Goal: Complete application form: Complete application form

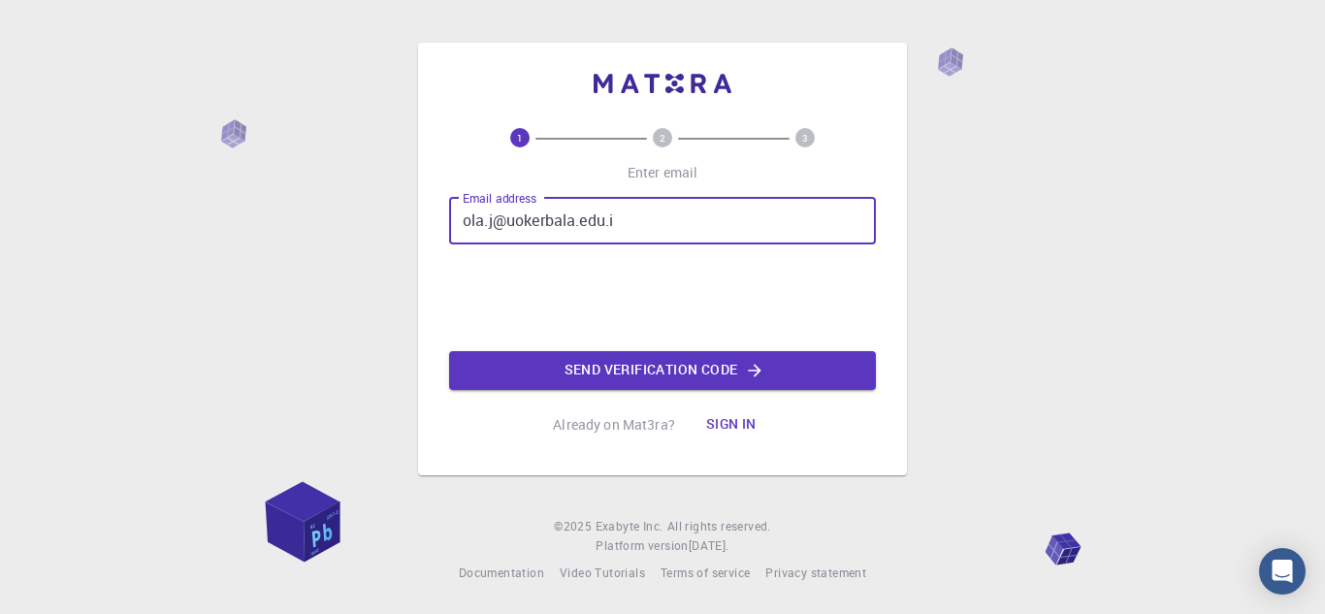
type input "[EMAIL_ADDRESS][DOMAIN_NAME]"
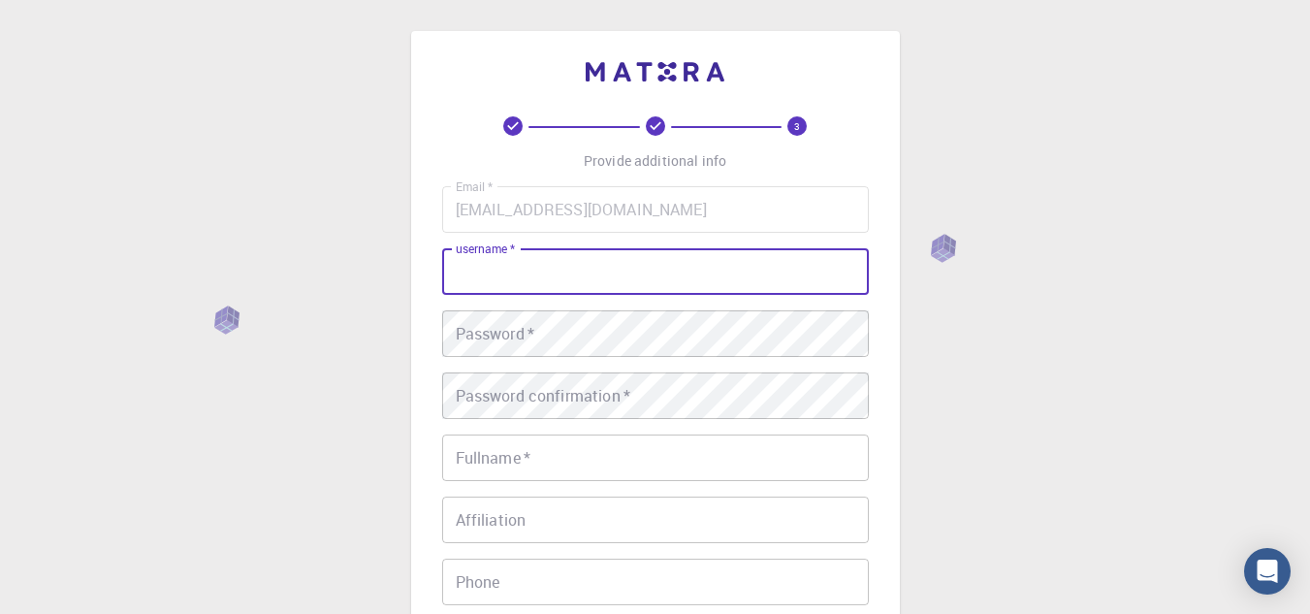
click at [550, 273] on input "username   *" at bounding box center [655, 271] width 427 height 47
type input "ola"
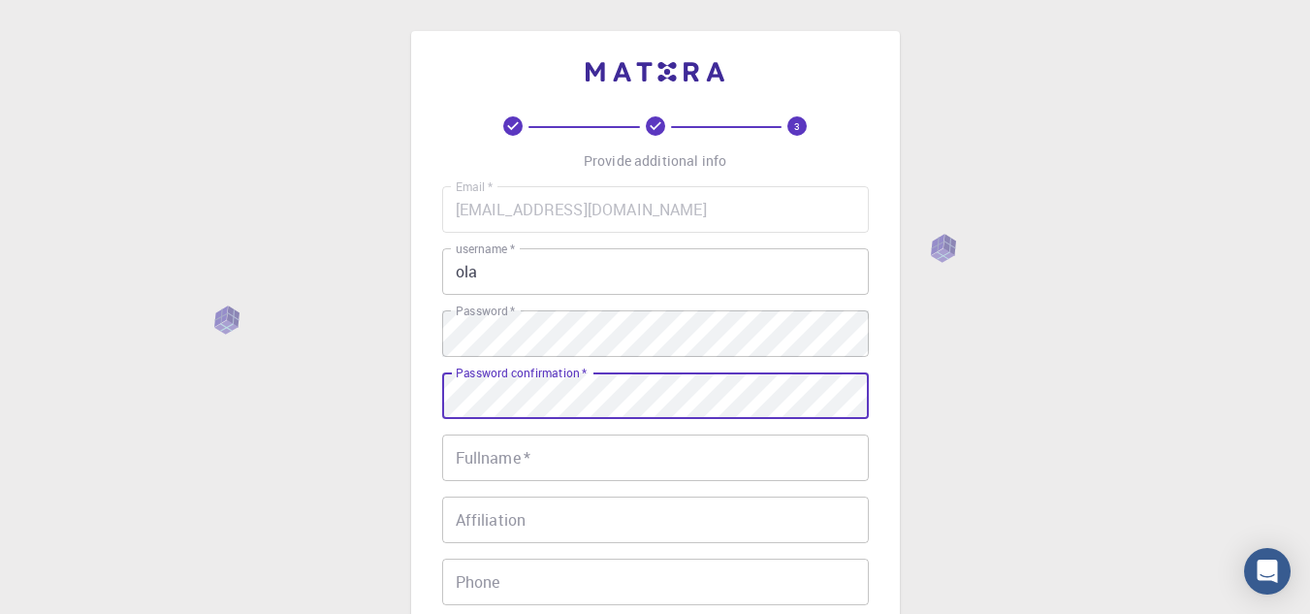
click at [519, 457] on input "Fullname   *" at bounding box center [655, 458] width 427 height 47
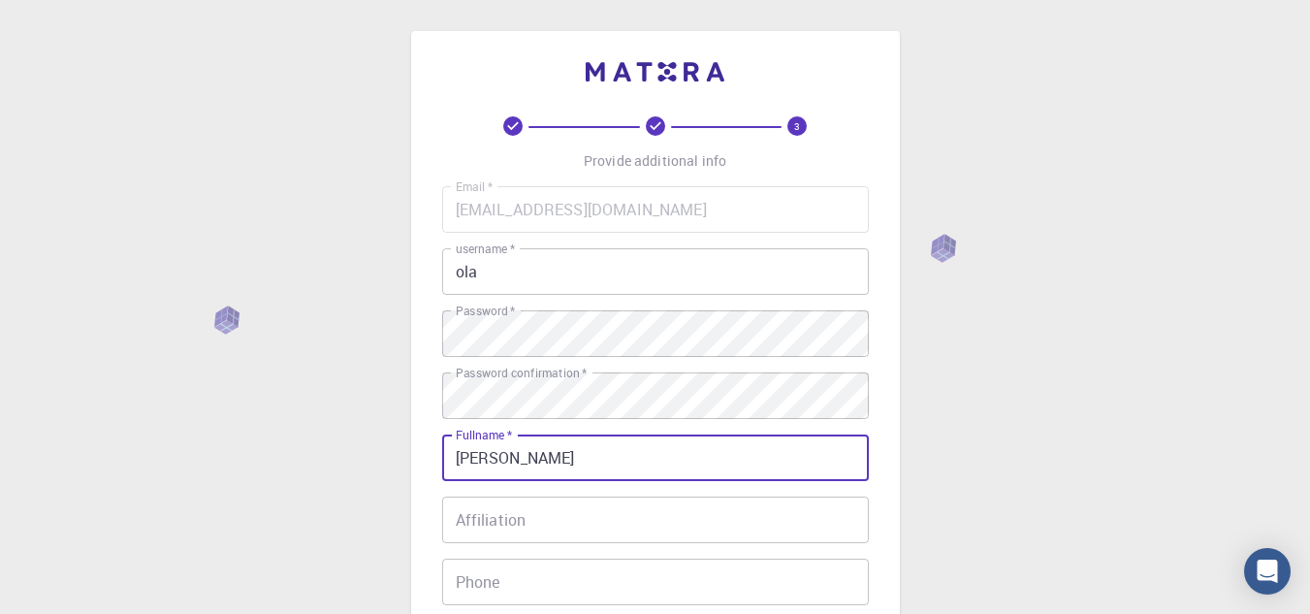
type input "[PERSON_NAME]"
click at [505, 523] on input "Affiliation" at bounding box center [655, 520] width 427 height 47
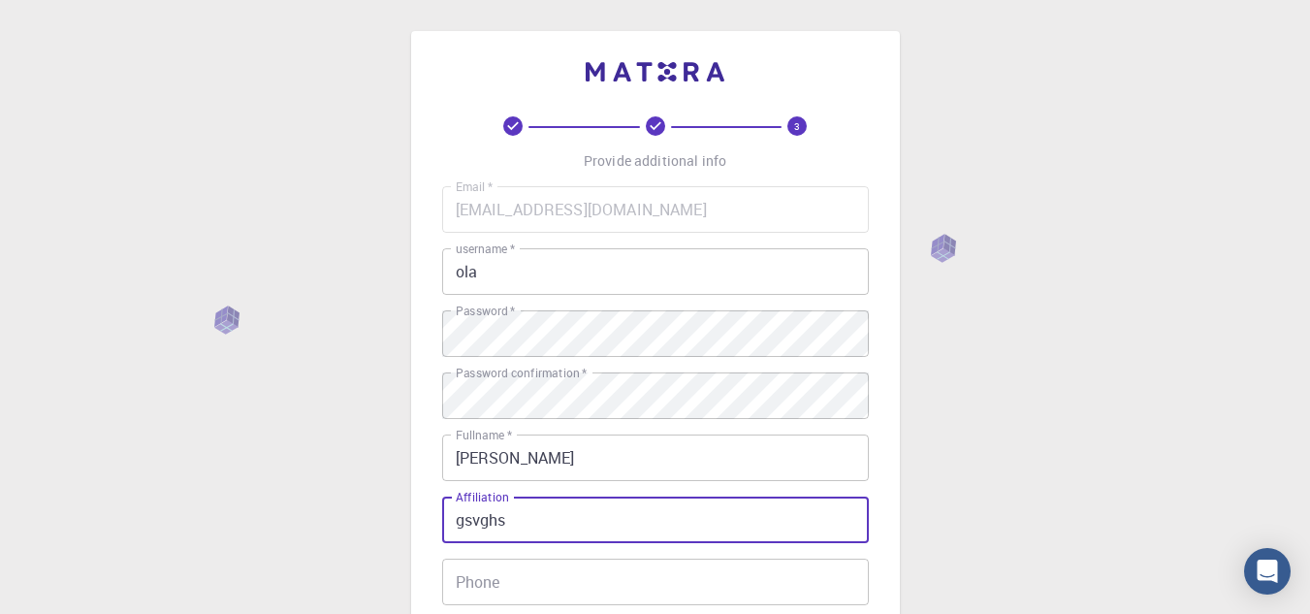
type input "gsvghs"
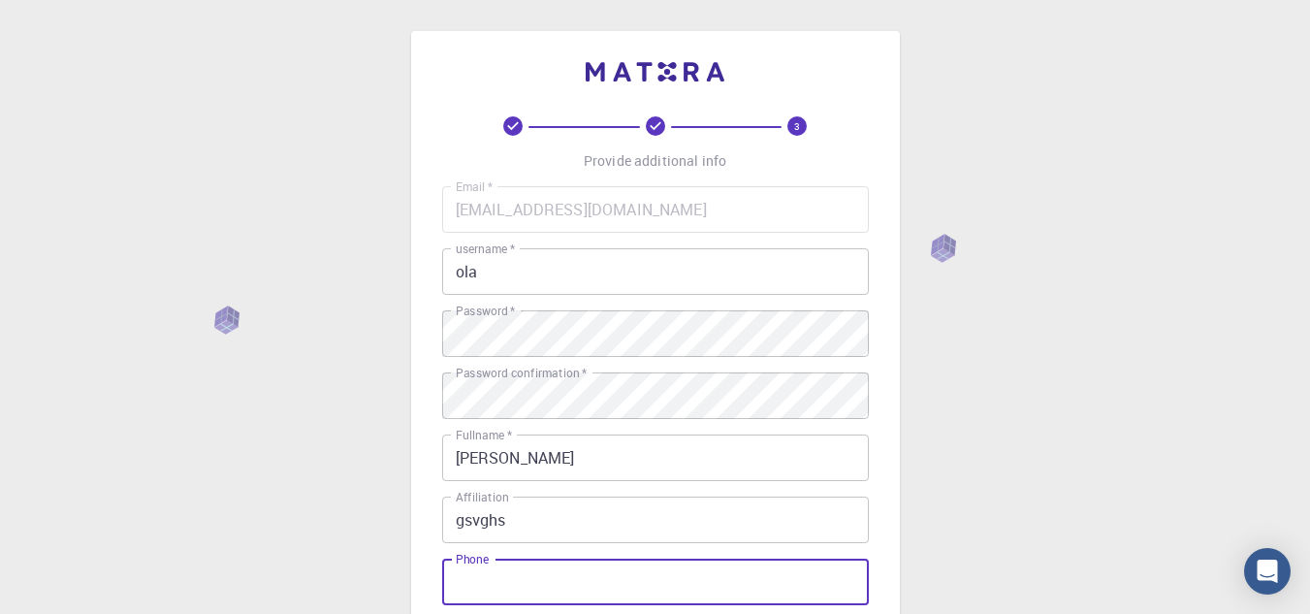
click at [510, 585] on input "Phone" at bounding box center [655, 582] width 427 height 47
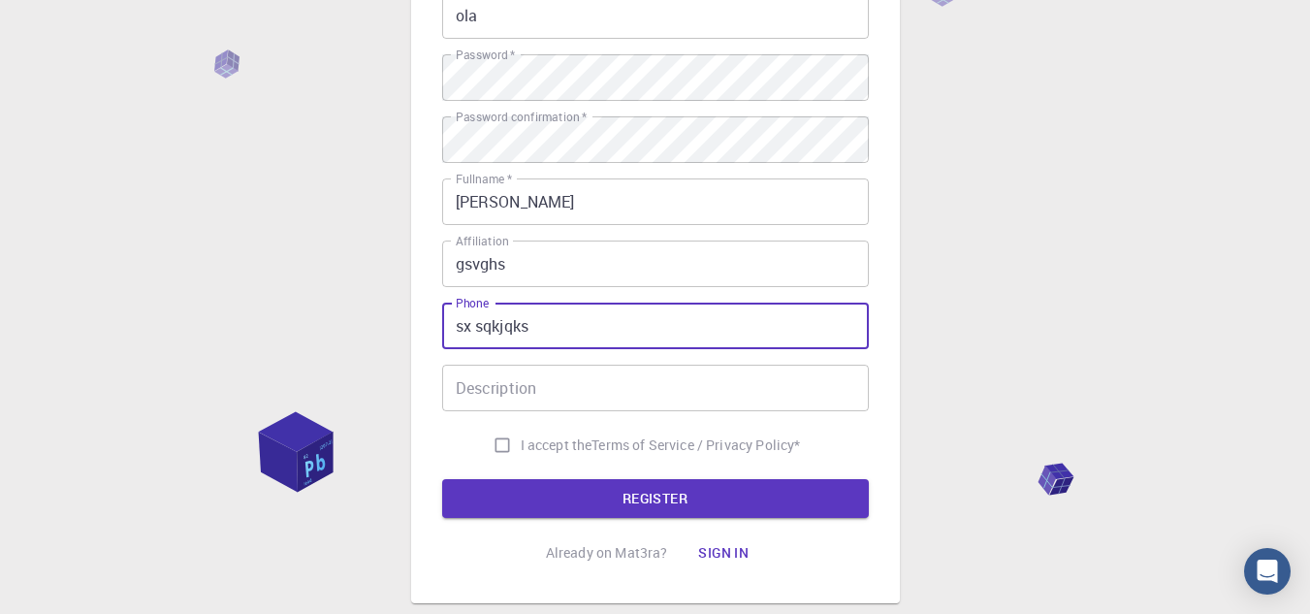
scroll to position [258, 0]
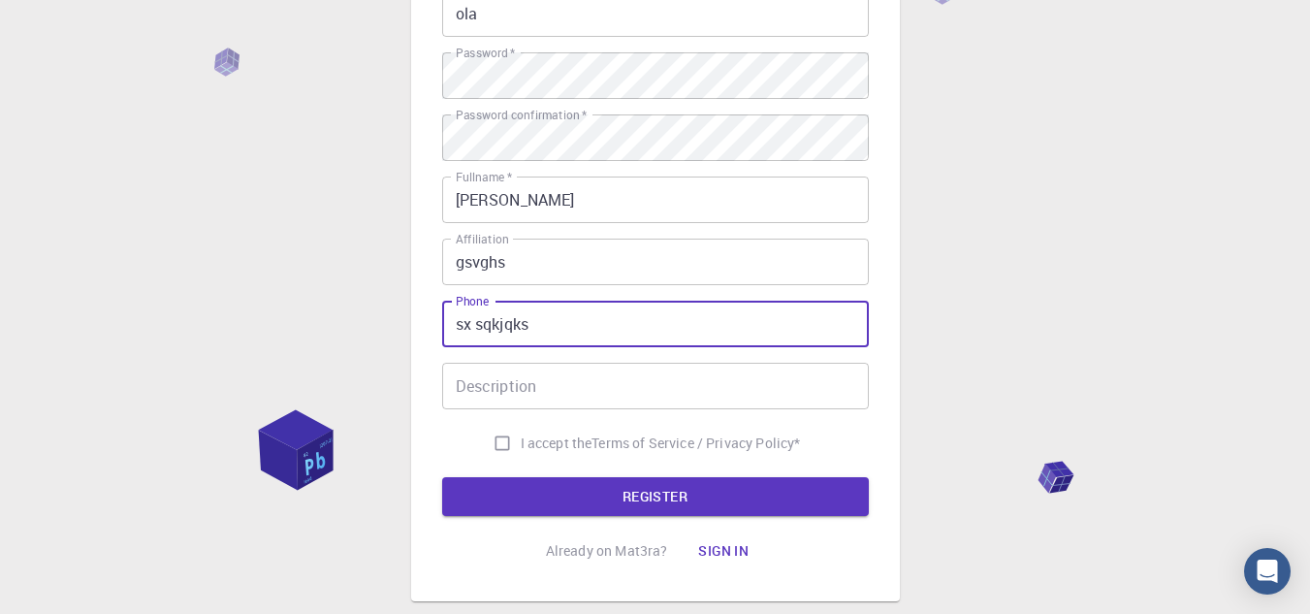
type input "sx sqkjqks"
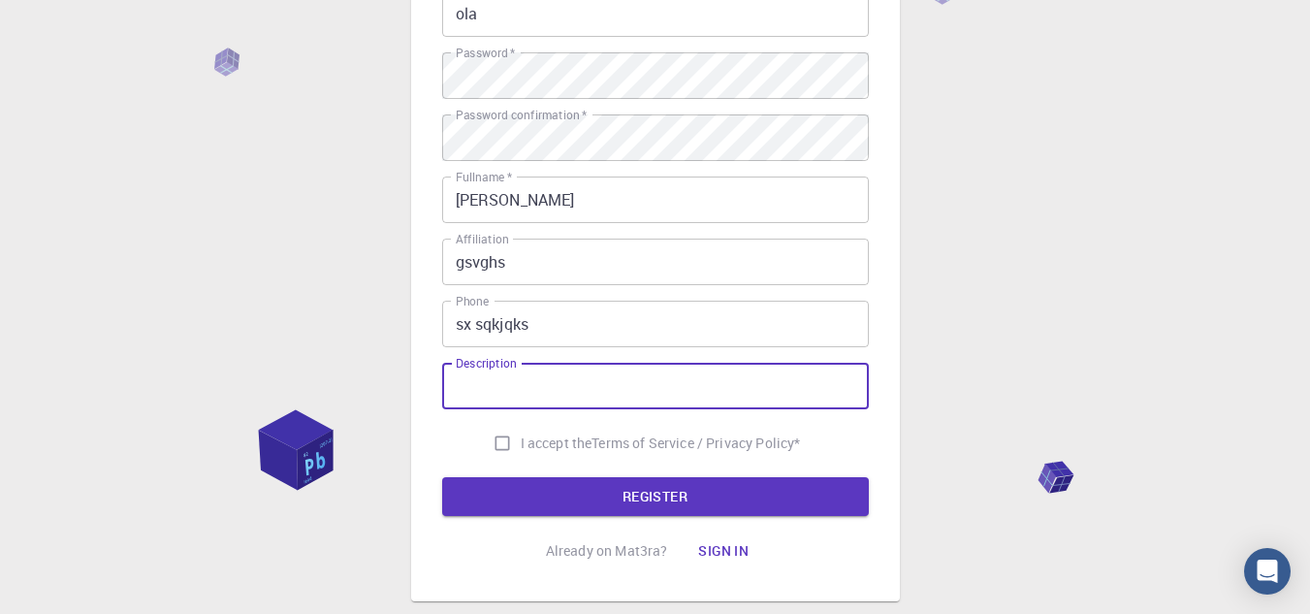
click at [573, 376] on input "Description" at bounding box center [655, 386] width 427 height 47
type input "nxnsiomqs"
click at [624, 496] on button "REGISTER" at bounding box center [655, 496] width 427 height 39
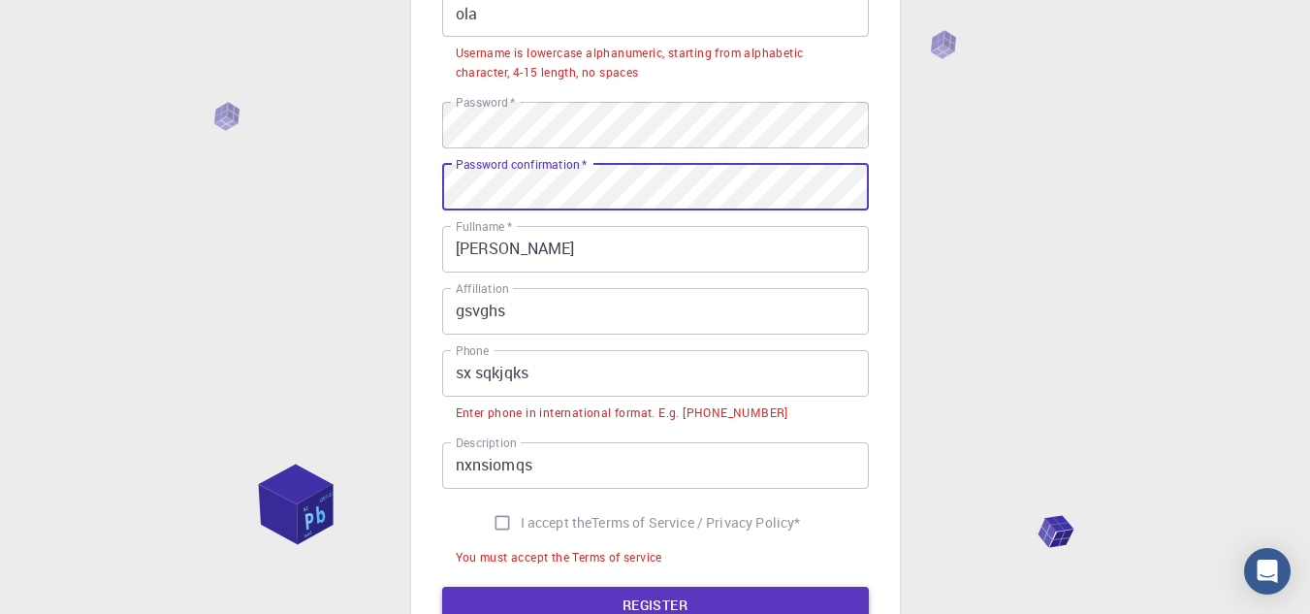
click at [564, 607] on button "REGISTER" at bounding box center [655, 606] width 427 height 39
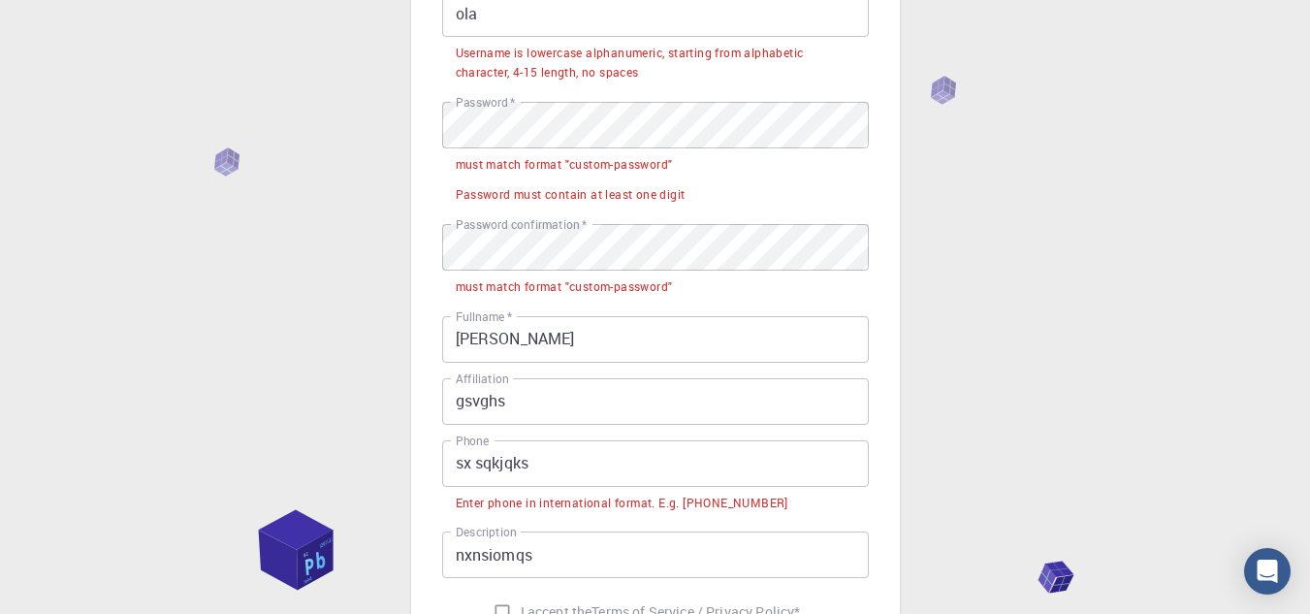
click at [564, 607] on span "I accept the" at bounding box center [557, 611] width 72 height 19
click at [521, 607] on input "I accept the Terms of Service / Privacy Policy *" at bounding box center [502, 612] width 37 height 37
checkbox input "true"
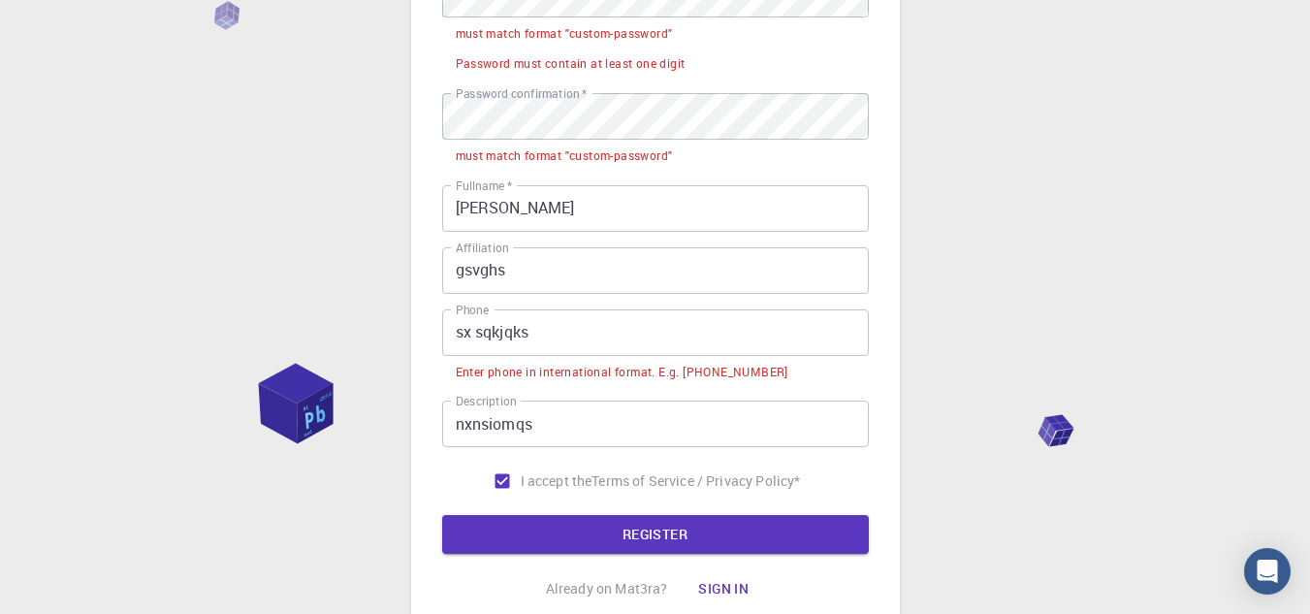
scroll to position [542, 0]
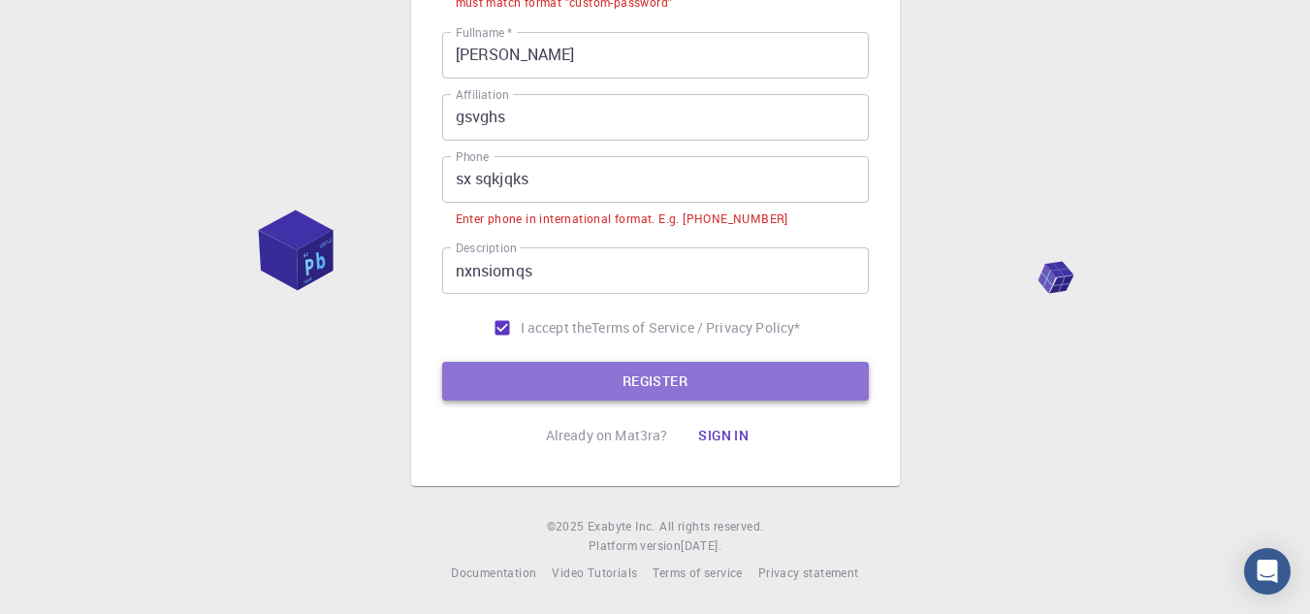
click at [727, 378] on button "REGISTER" at bounding box center [655, 381] width 427 height 39
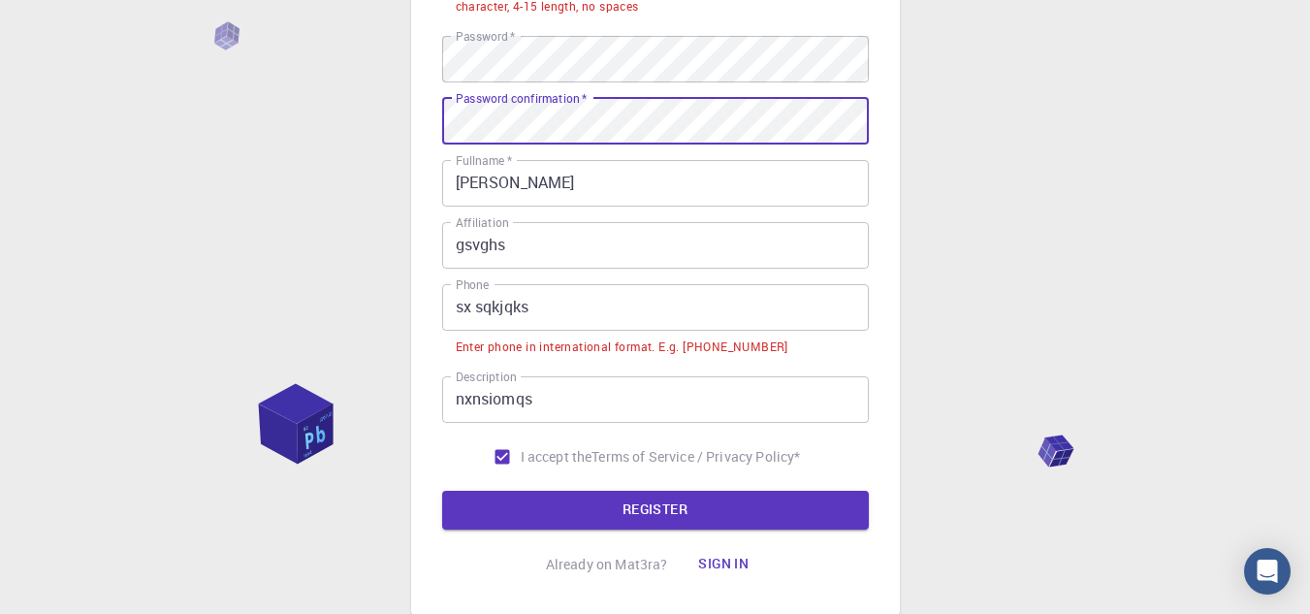
scroll to position [339, 0]
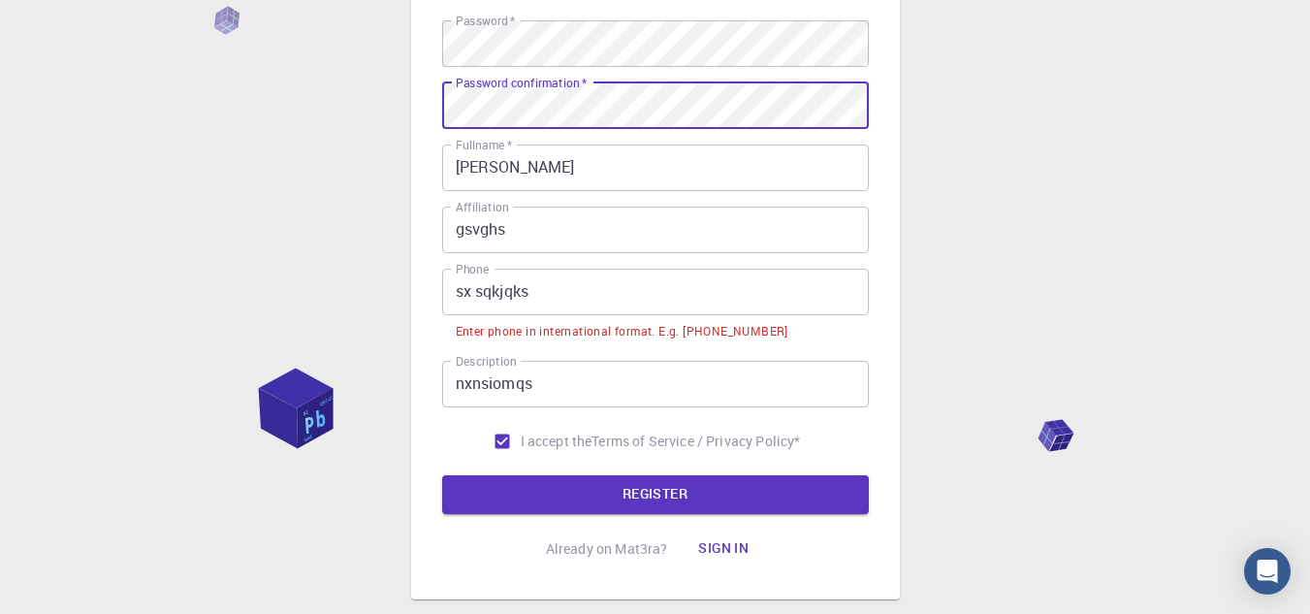
click at [610, 489] on button "REGISTER" at bounding box center [655, 494] width 427 height 39
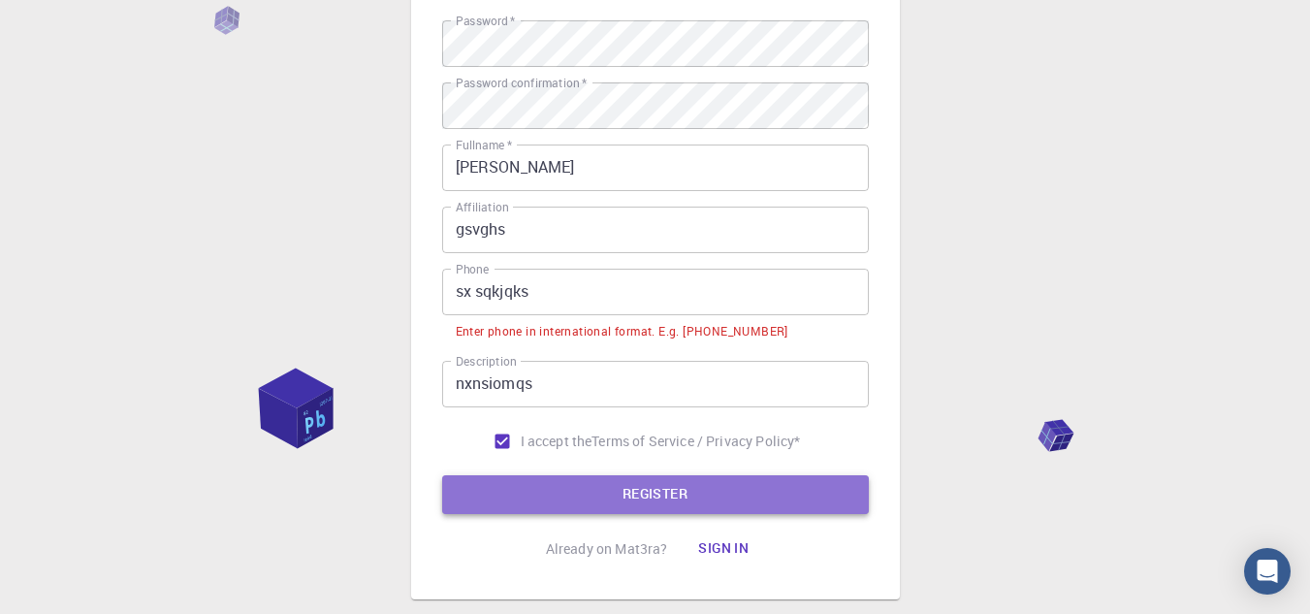
click at [591, 493] on button "REGISTER" at bounding box center [655, 494] width 427 height 39
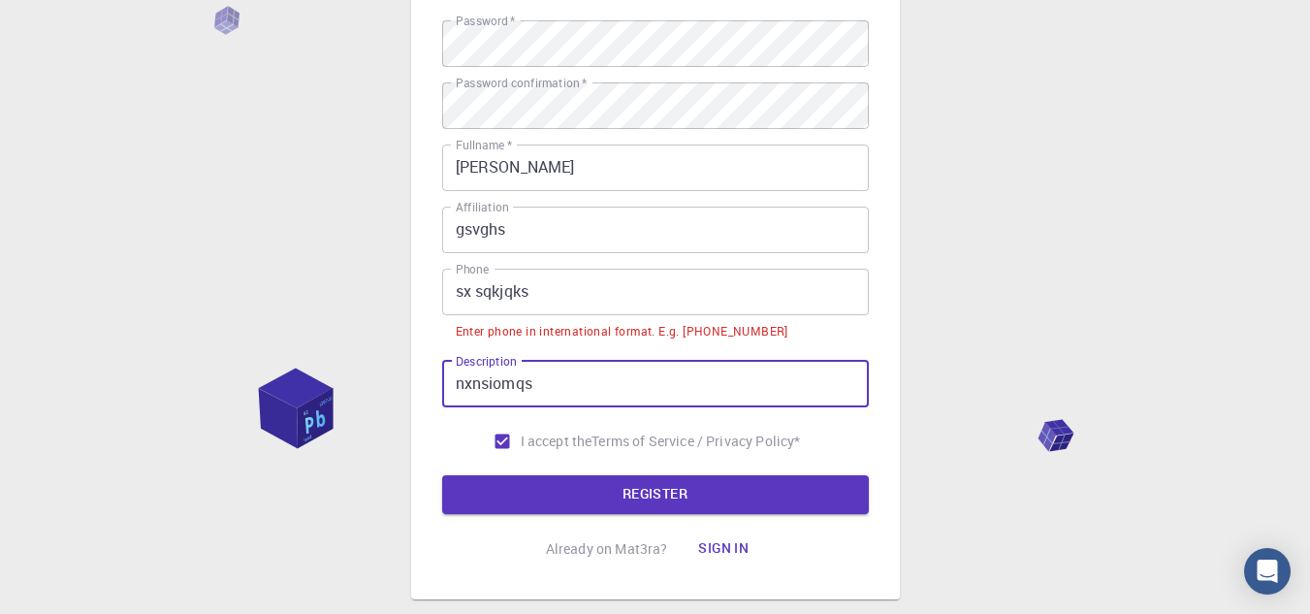
click at [544, 384] on input "nxnsiomqs" at bounding box center [655, 384] width 427 height 47
type input "n"
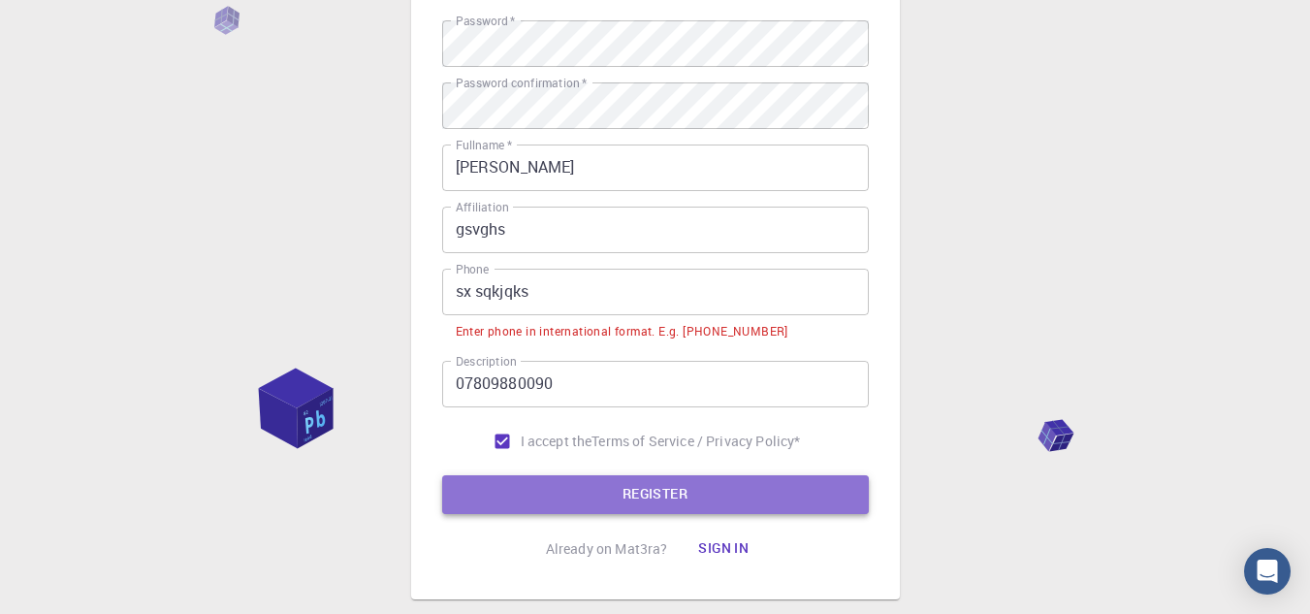
click at [586, 495] on button "REGISTER" at bounding box center [655, 494] width 427 height 39
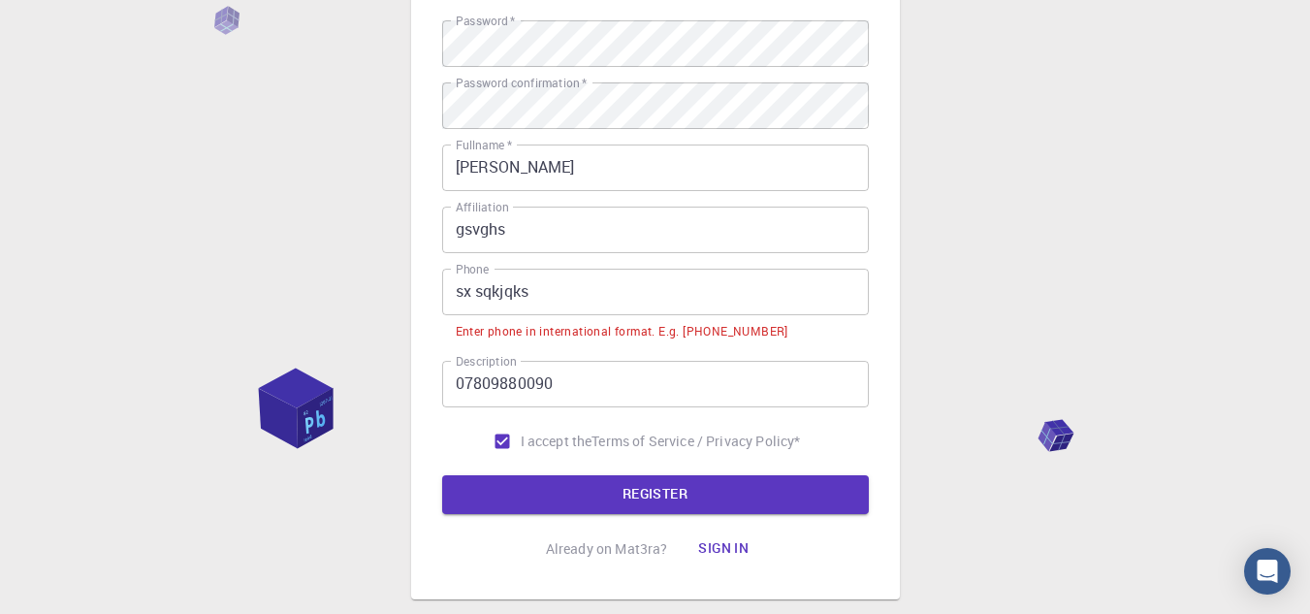
click at [570, 393] on input "07809880090" at bounding box center [655, 384] width 427 height 47
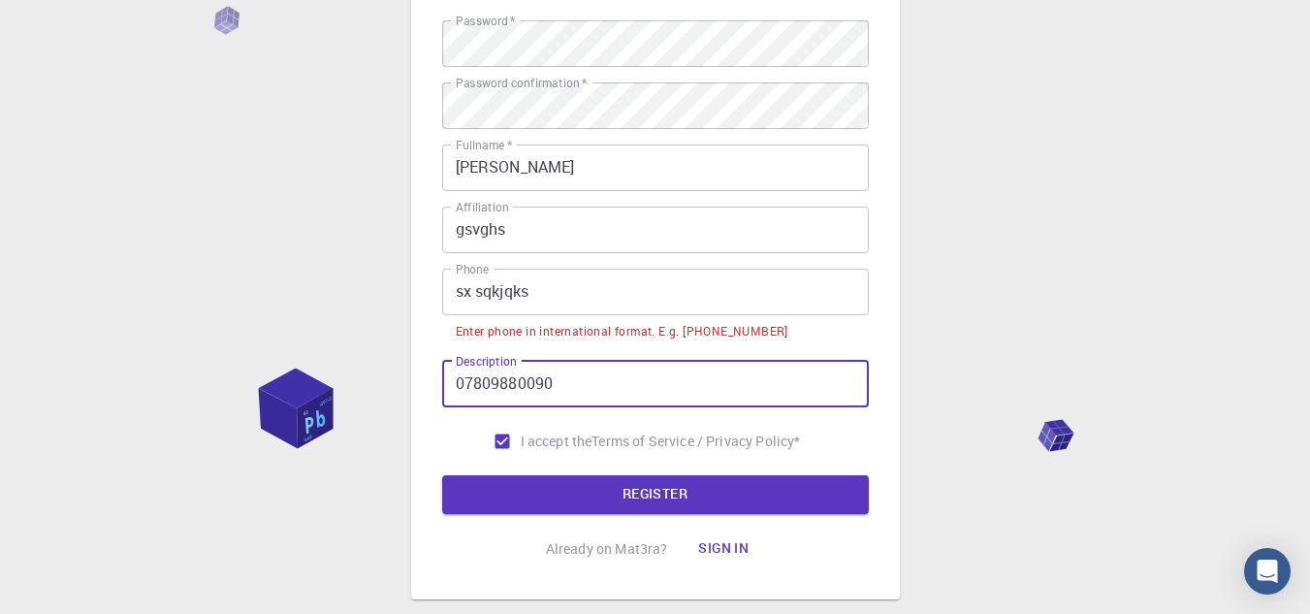
click at [455, 385] on input "07809880090" at bounding box center [655, 384] width 427 height 47
click at [464, 381] on input "=[PHONE_NUMBER]" at bounding box center [655, 384] width 427 height 47
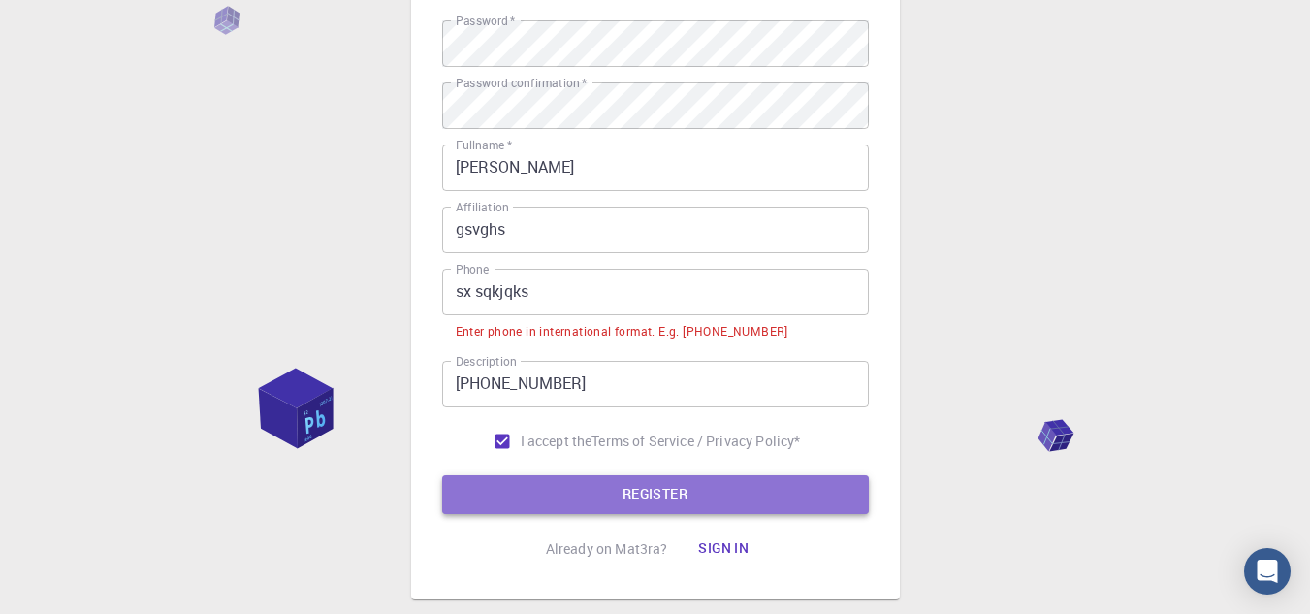
click at [575, 493] on button "REGISTER" at bounding box center [655, 494] width 427 height 39
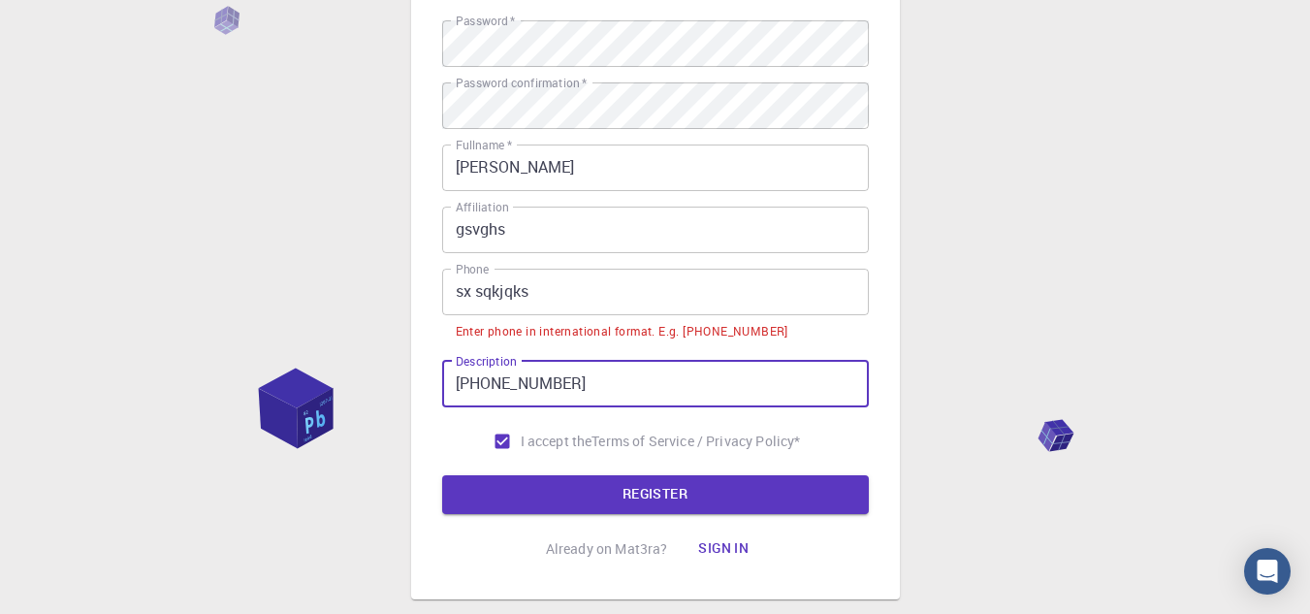
click at [482, 383] on input "[PHONE_NUMBER]" at bounding box center [655, 384] width 427 height 47
click at [538, 486] on button "REGISTER" at bounding box center [655, 494] width 427 height 39
click at [512, 387] on input "[PHONE_NUMBER]" at bounding box center [655, 384] width 427 height 47
click at [492, 378] on input "[PHONE_NUMBER]" at bounding box center [655, 384] width 427 height 47
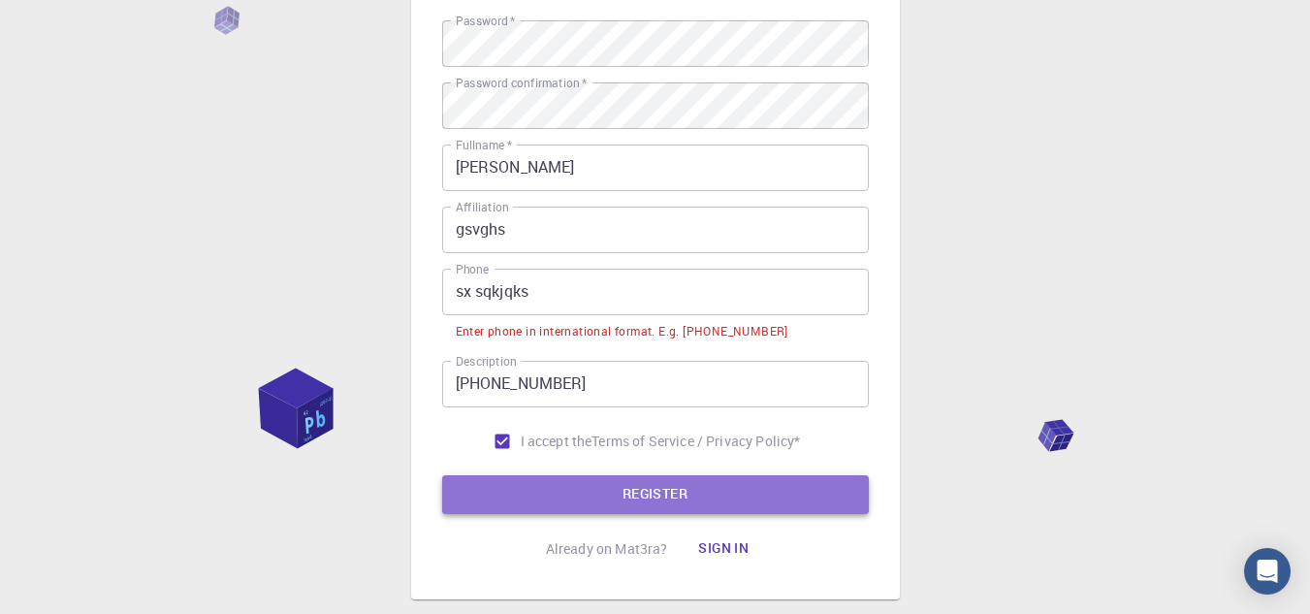
click at [594, 485] on button "REGISTER" at bounding box center [655, 494] width 427 height 39
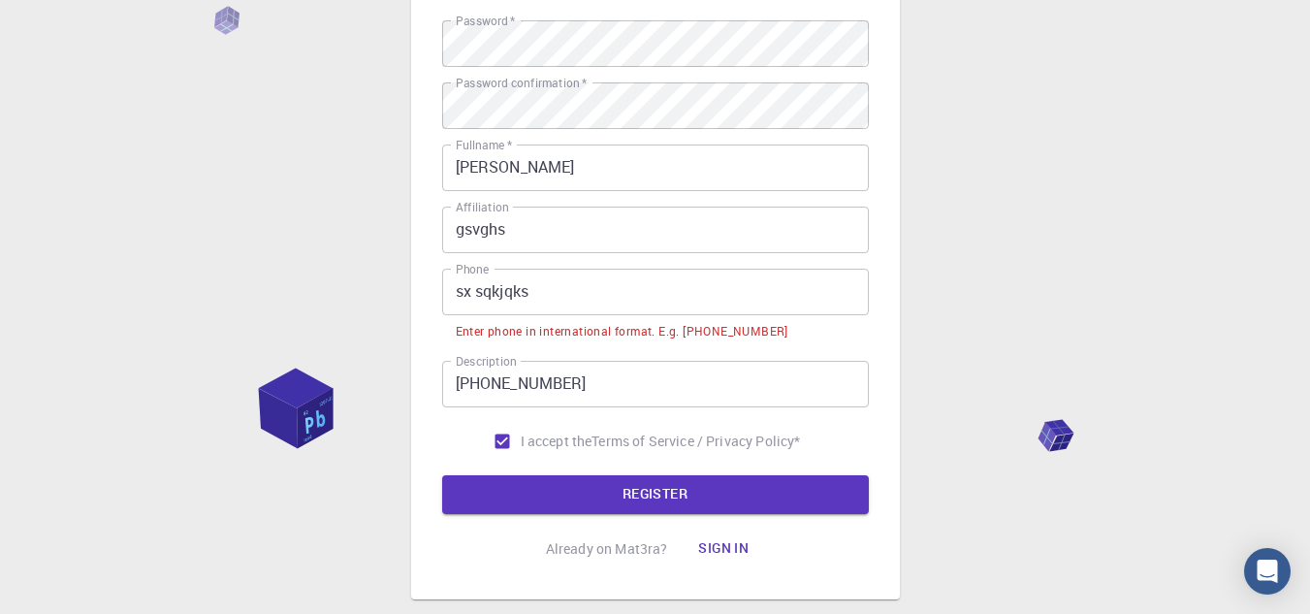
click at [595, 375] on input "[PHONE_NUMBER]" at bounding box center [655, 384] width 427 height 47
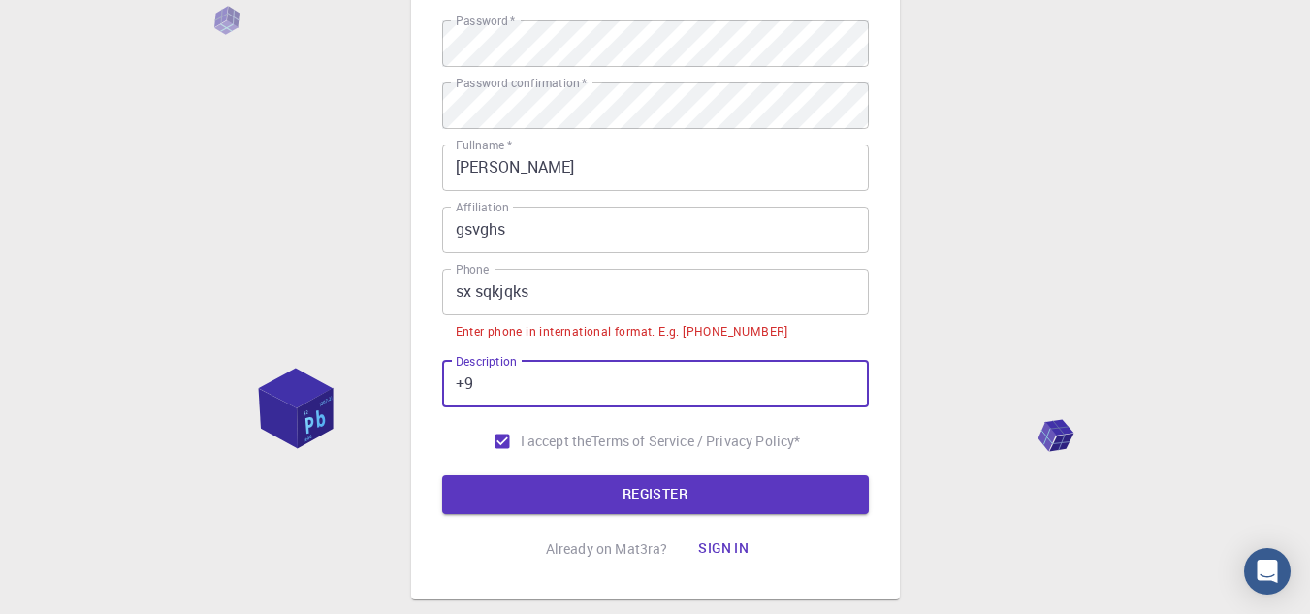
type input "+"
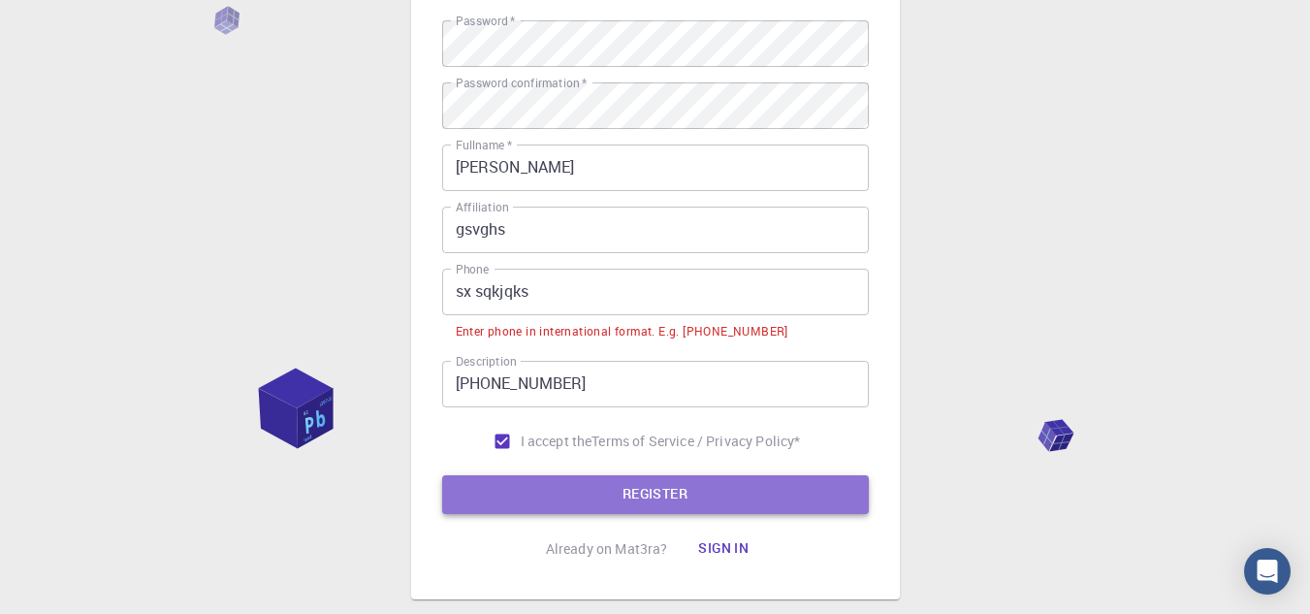
click at [595, 490] on button "REGISTER" at bounding box center [655, 494] width 427 height 39
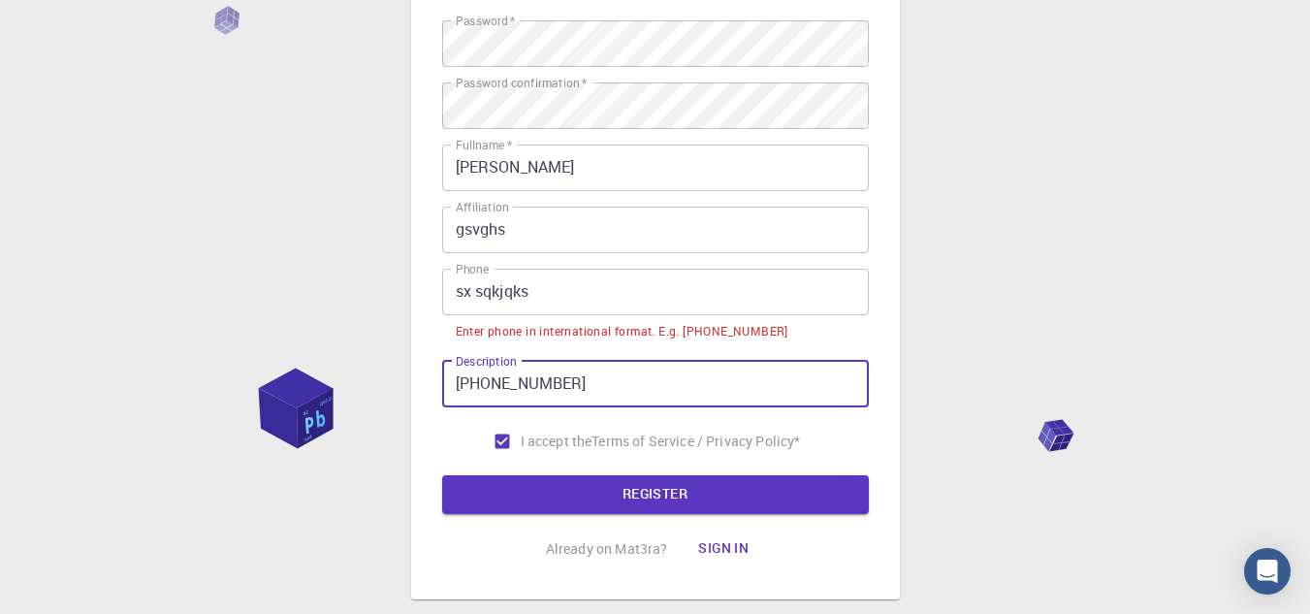
click at [561, 383] on input "[PHONE_NUMBER]" at bounding box center [655, 384] width 427 height 47
type input "[PHONE_NUMBER]"
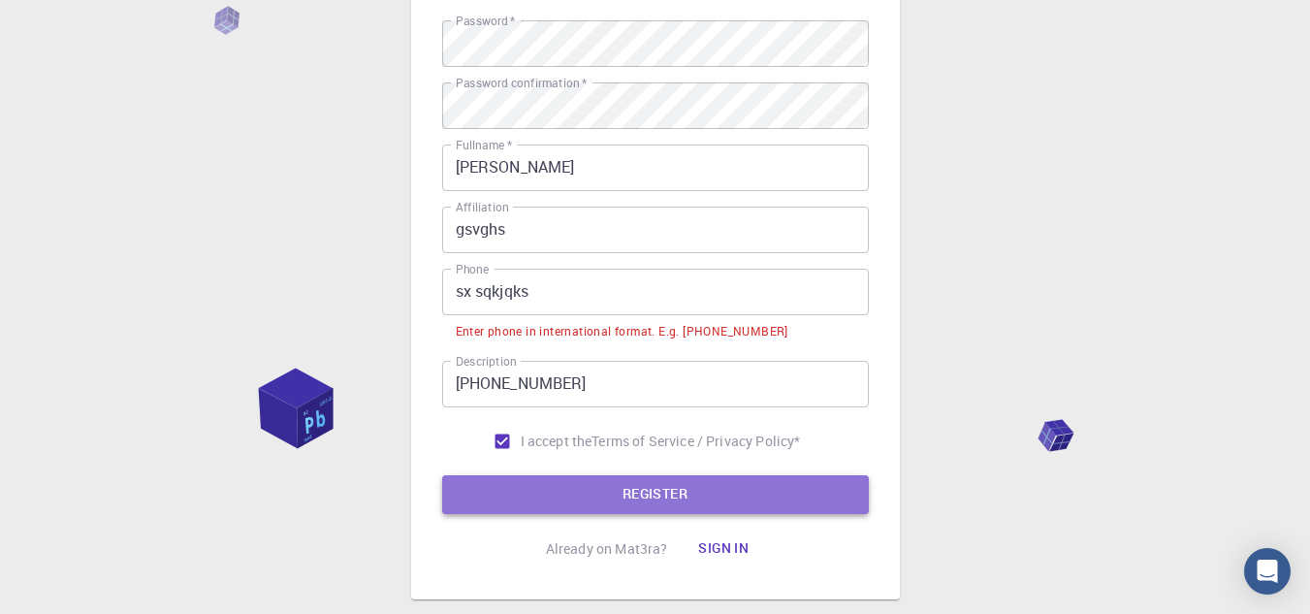
click at [572, 495] on button "REGISTER" at bounding box center [655, 494] width 427 height 39
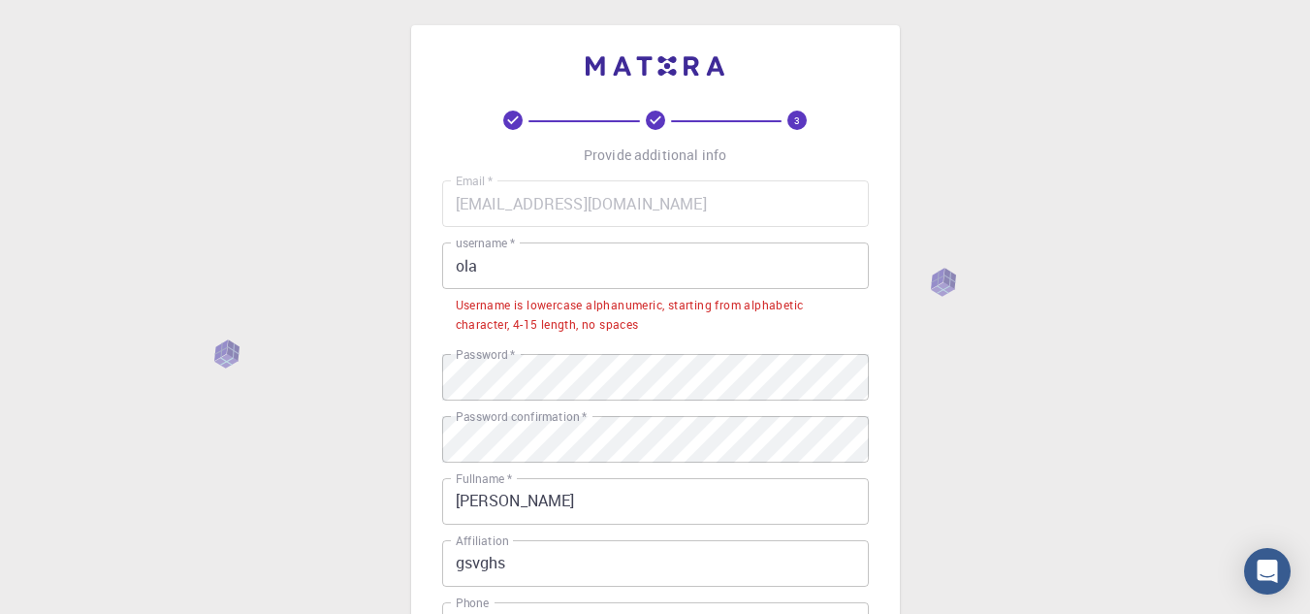
scroll to position [2, 0]
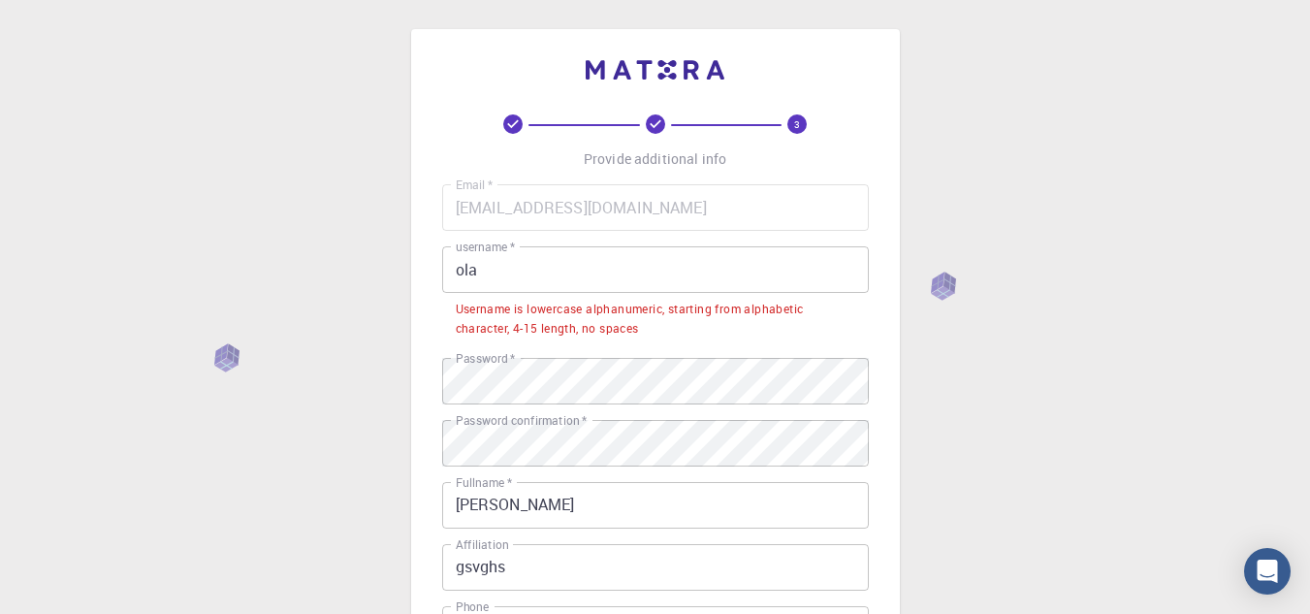
click at [515, 271] on input "ola" at bounding box center [655, 269] width 427 height 47
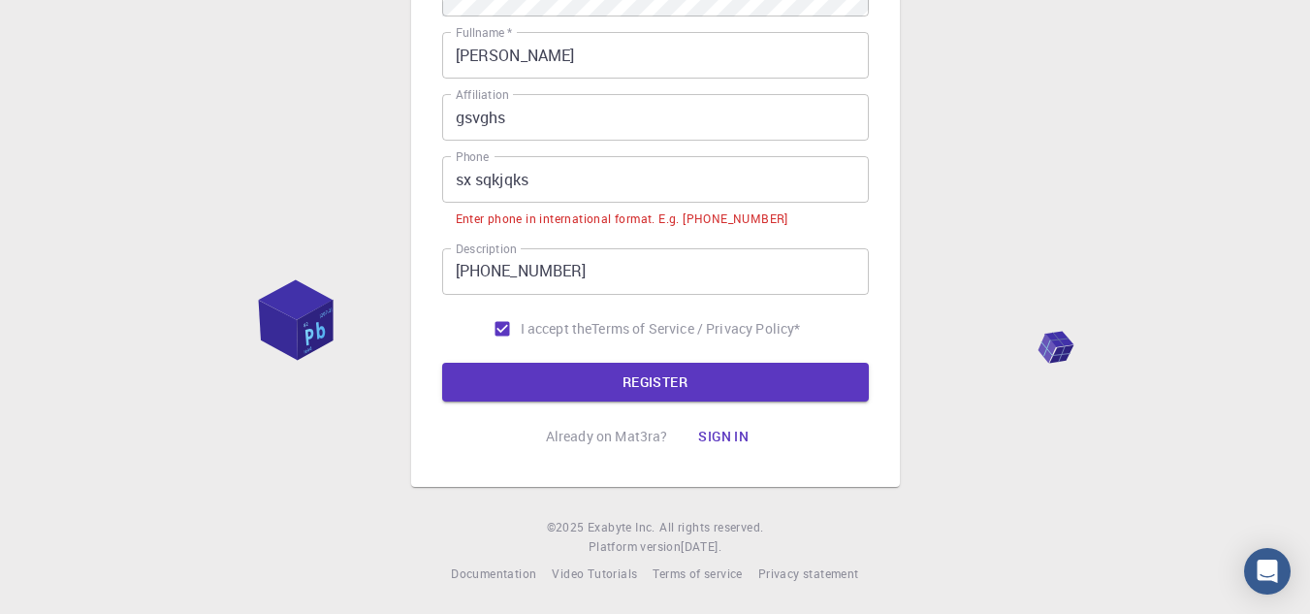
scroll to position [403, 0]
click at [630, 384] on button "REGISTER" at bounding box center [655, 381] width 427 height 39
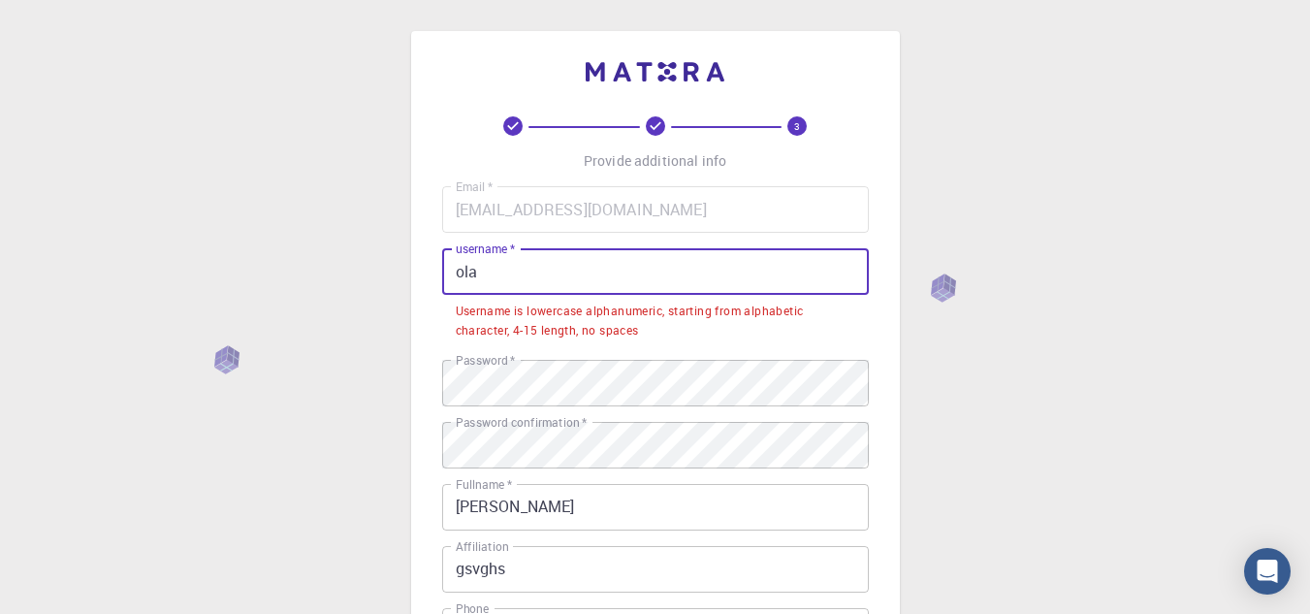
click at [499, 274] on input "ola" at bounding box center [655, 271] width 427 height 47
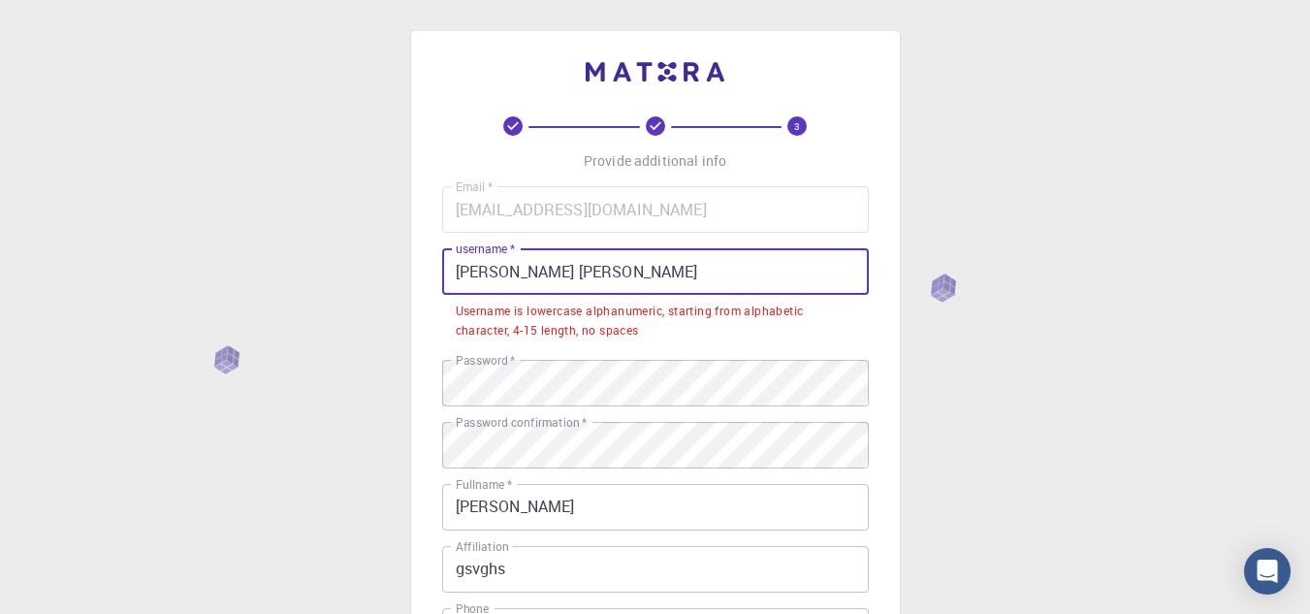
click at [542, 271] on input "[PERSON_NAME] [PERSON_NAME]" at bounding box center [655, 271] width 427 height 47
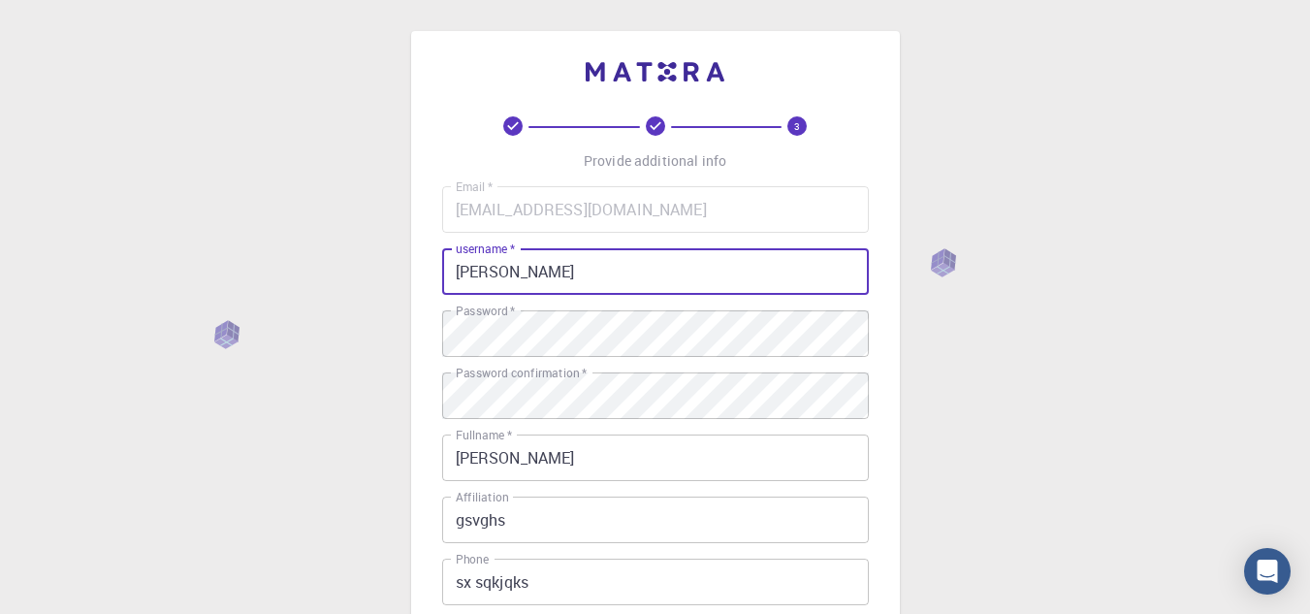
click at [483, 267] on input "[PERSON_NAME]" at bounding box center [655, 271] width 427 height 47
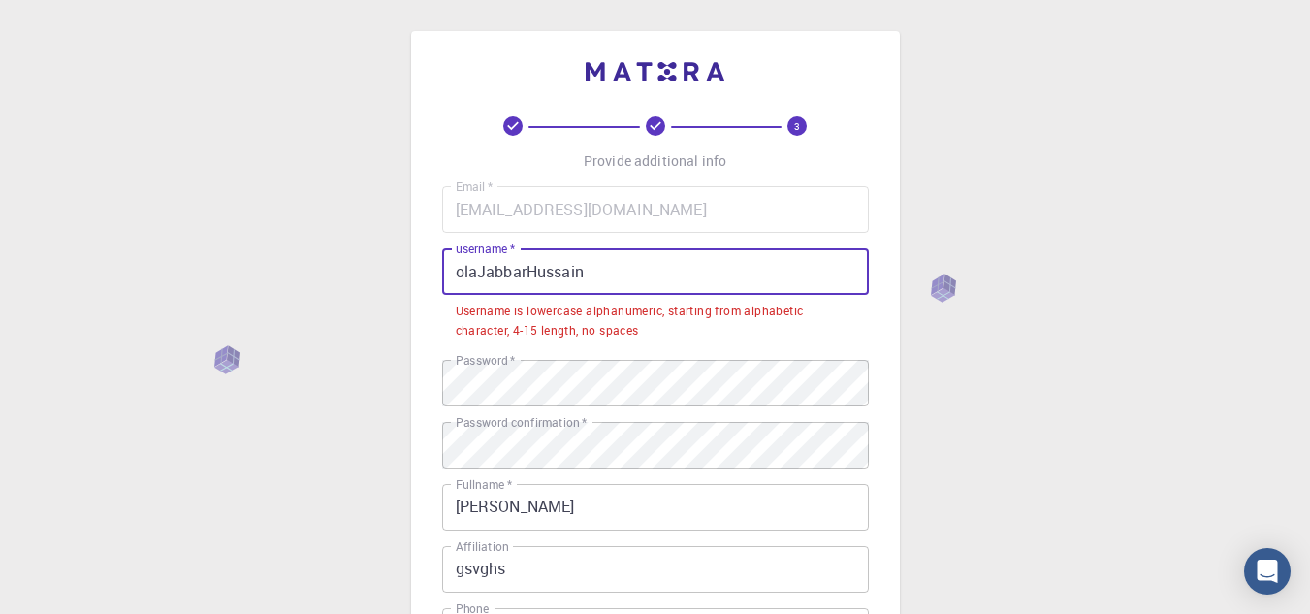
click at [593, 280] on input "olaJabbarHussain" at bounding box center [655, 271] width 427 height 47
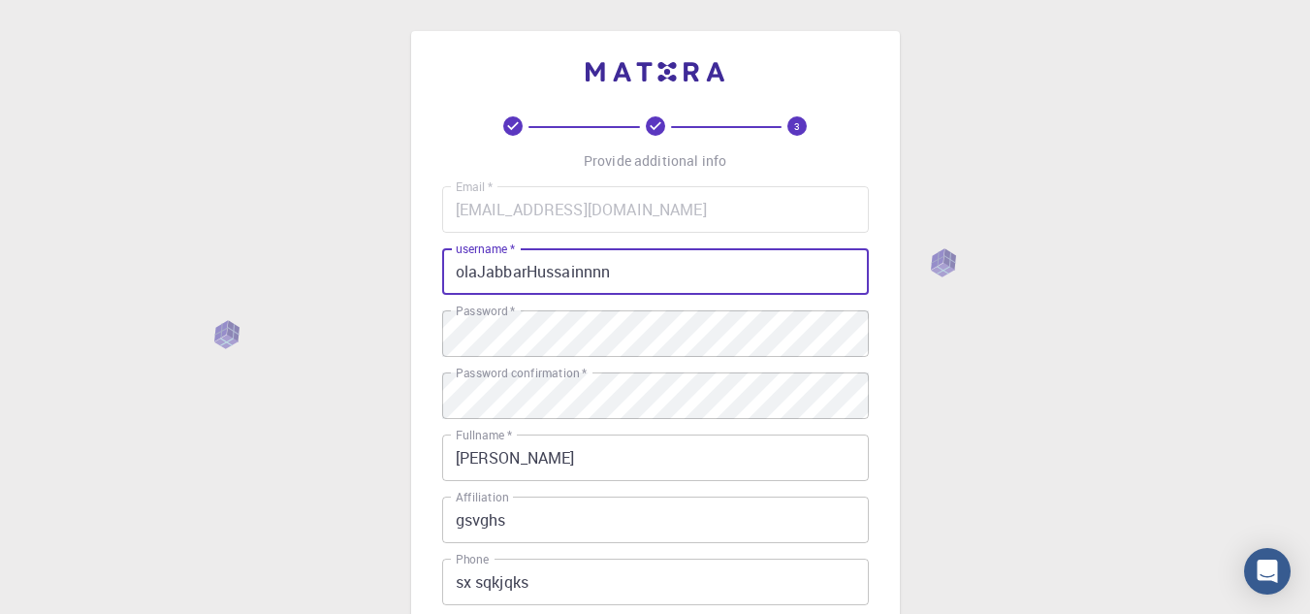
type input "olaJabbarHussainnnn"
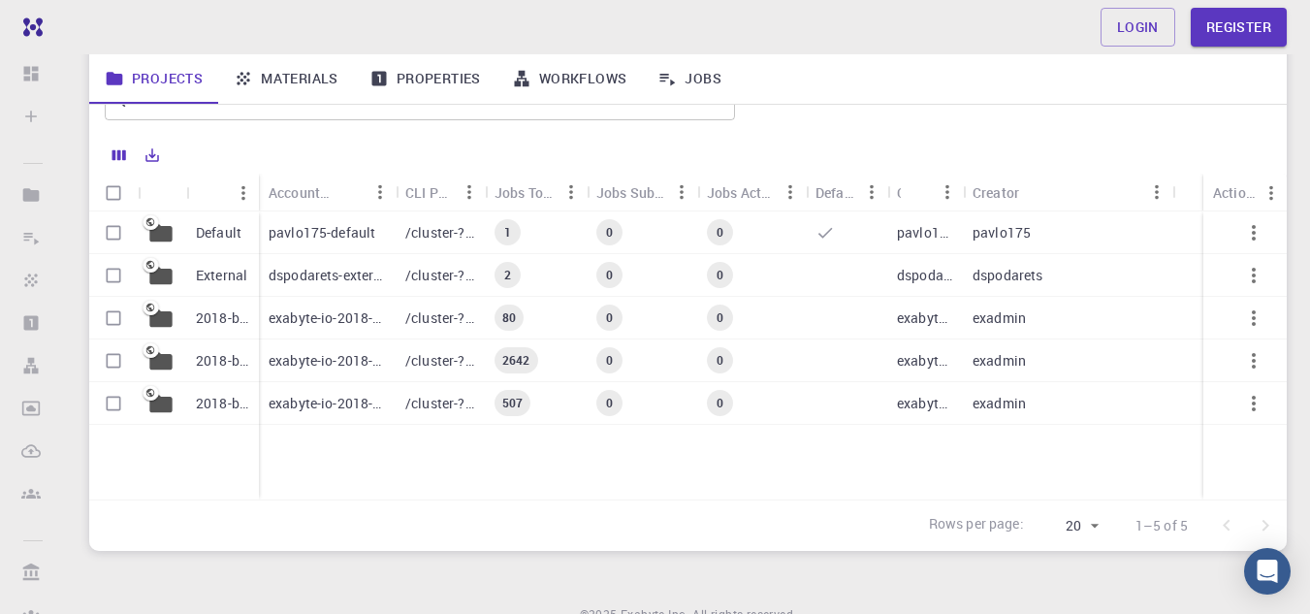
scroll to position [174, 0]
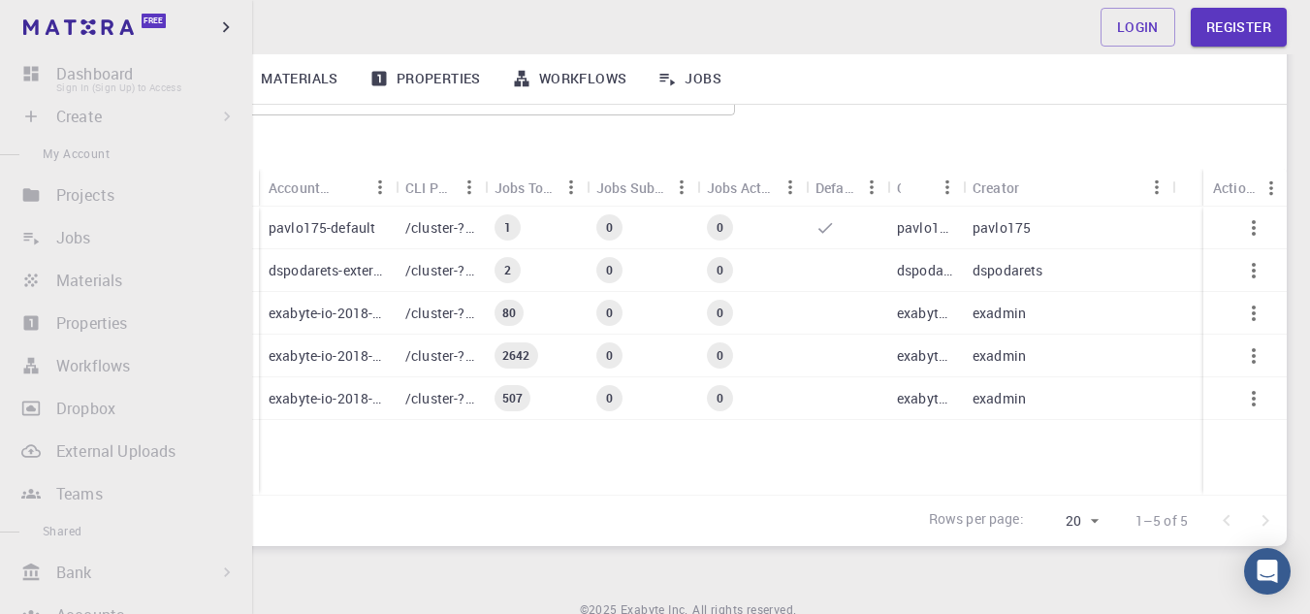
click at [53, 77] on li "Dashboard Sign In (Sign Up) to Access" at bounding box center [126, 73] width 252 height 39
click at [24, 75] on li "Dashboard Sign In (Sign Up) to Access" at bounding box center [126, 73] width 252 height 39
click at [66, 117] on li "Create Sign In (Sign Up) to Access New Job New Material Create Material Upload …" at bounding box center [126, 116] width 252 height 39
click at [219, 119] on li "Create Sign In (Sign Up) to Access New Job New Material Create Material Upload …" at bounding box center [126, 116] width 252 height 39
click at [53, 238] on li "Jobs Sign In (Sign Up) to Access" at bounding box center [126, 237] width 252 height 39
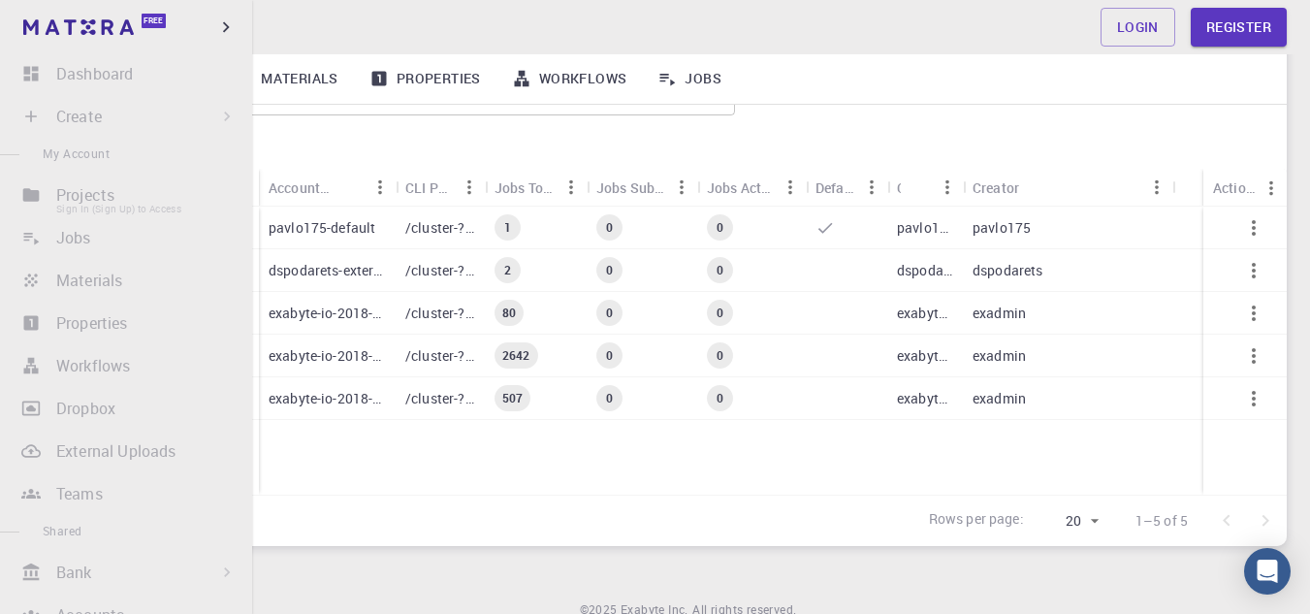
click at [61, 200] on li "Projects Sign In (Sign Up) to Access" at bounding box center [126, 195] width 252 height 39
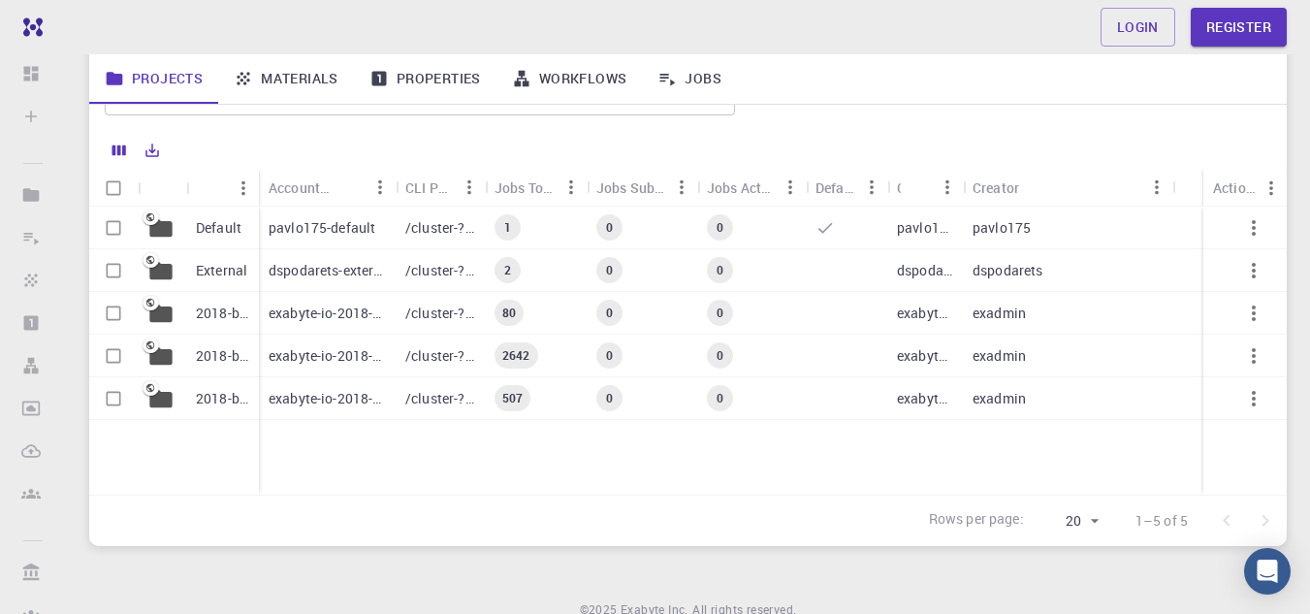
click at [313, 138] on div "​ Name Accounting slug CLI Path Jobs Total Jobs Subm. Jobs Active Default Owner…" at bounding box center [688, 303] width 1198 height 485
click at [301, 85] on link "Materials" at bounding box center [286, 78] width 136 height 50
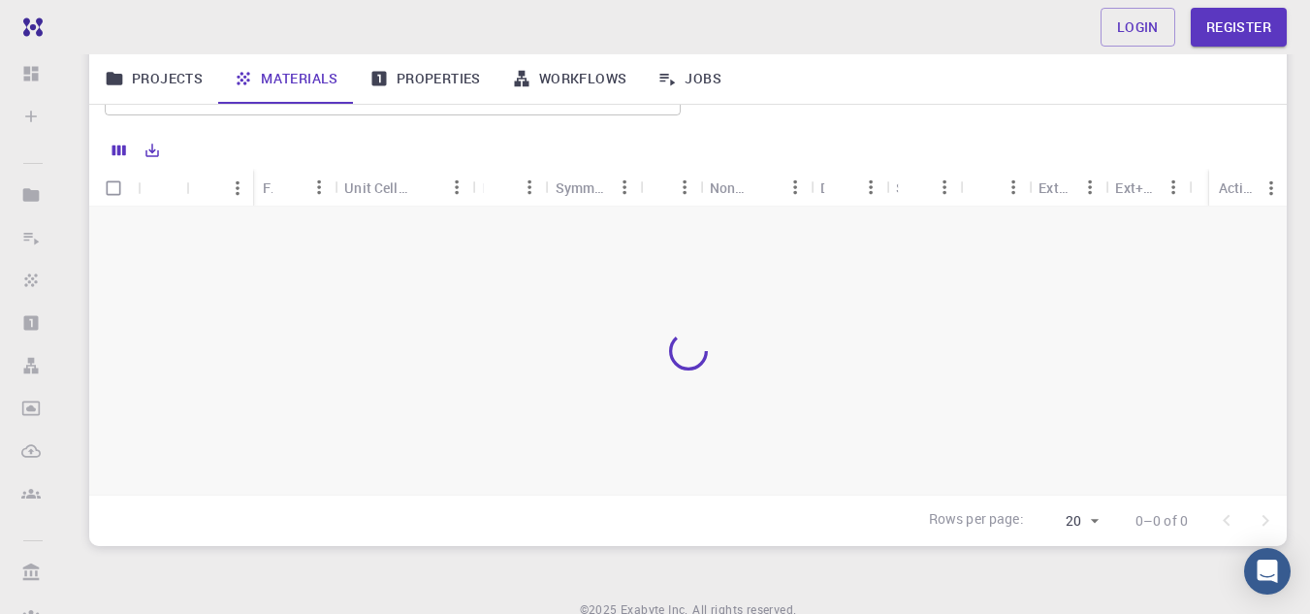
click at [588, 352] on div at bounding box center [688, 351] width 1198 height 288
